Goal: Browse casually

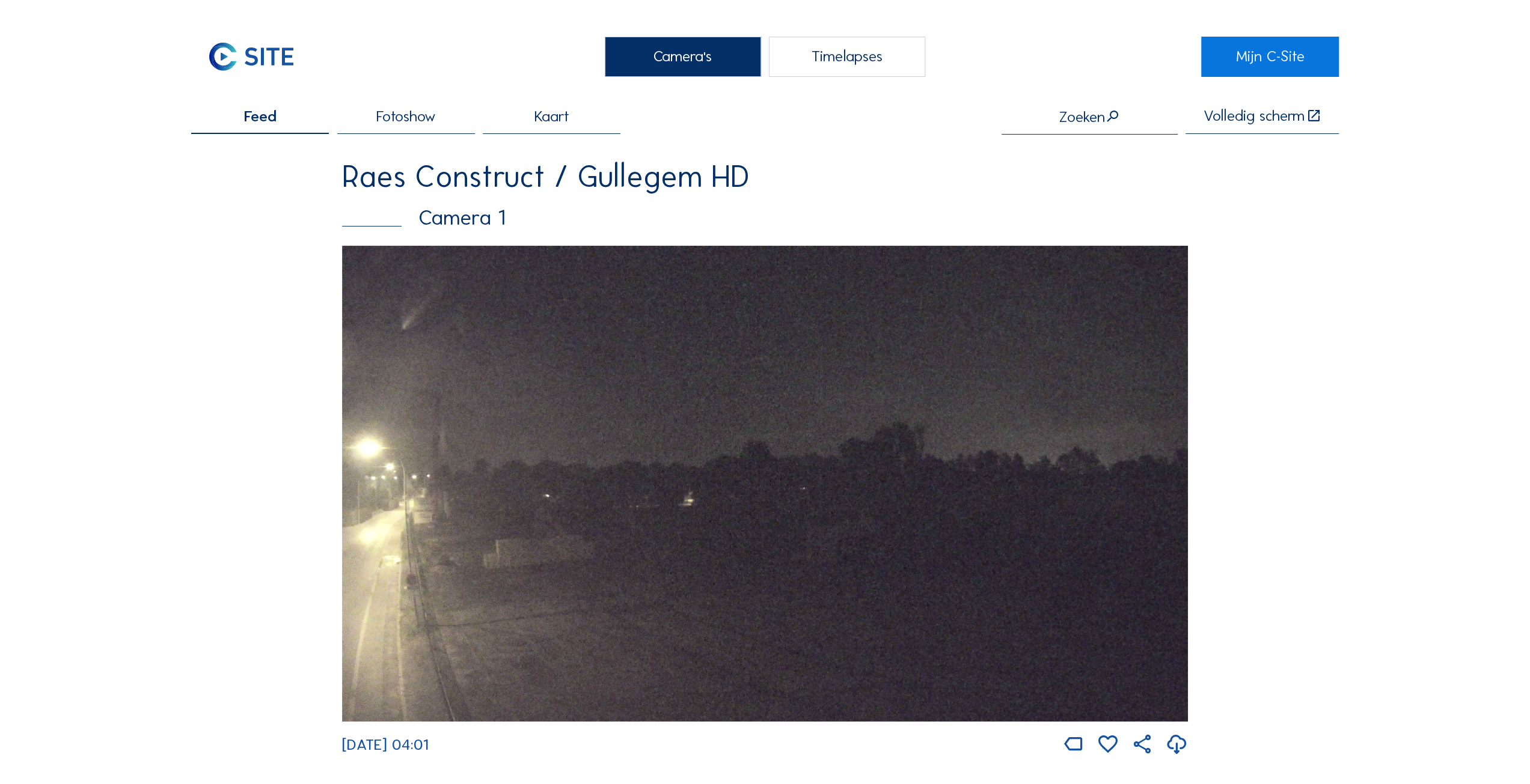
click at [785, 496] on img at bounding box center [765, 484] width 846 height 476
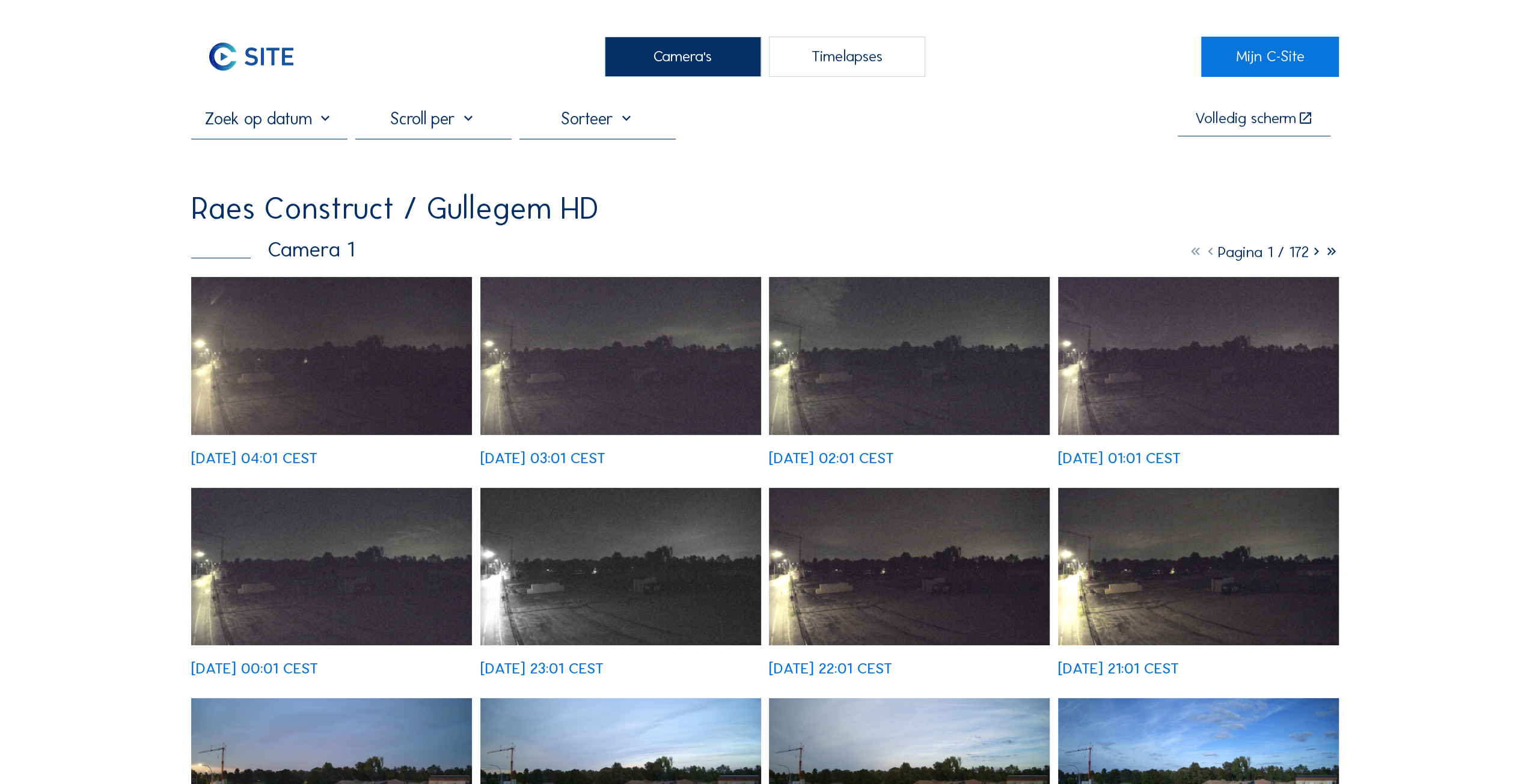
click at [819, 55] on div "Timelapses" at bounding box center [847, 57] width 157 height 41
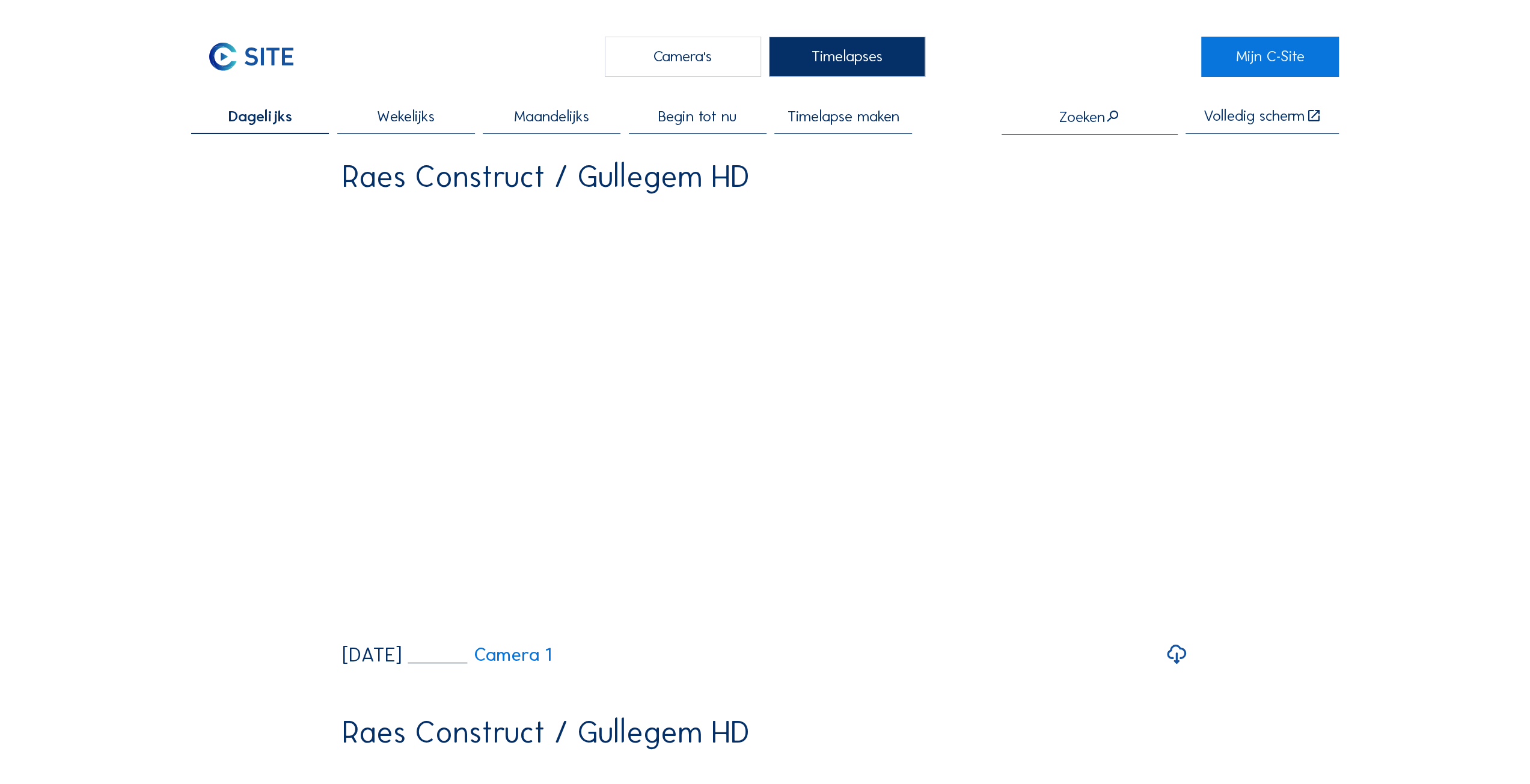
click at [222, 52] on img at bounding box center [251, 57] width 120 height 41
